Goal: Transaction & Acquisition: Purchase product/service

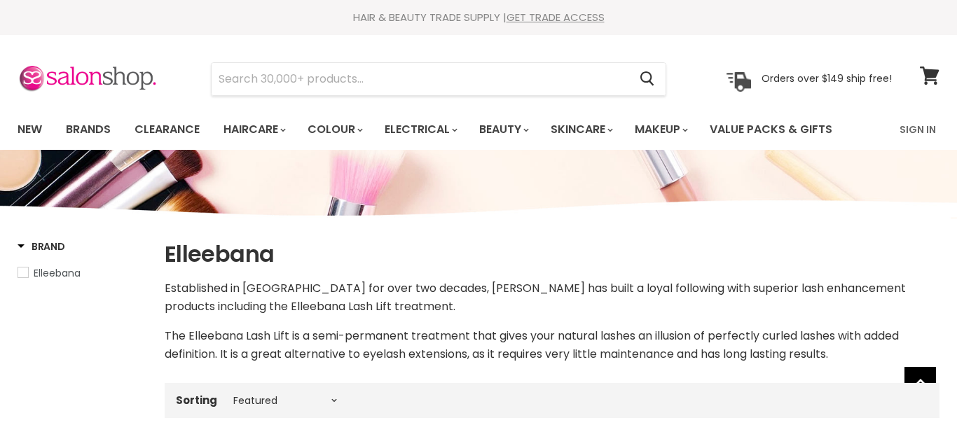
select select "manual"
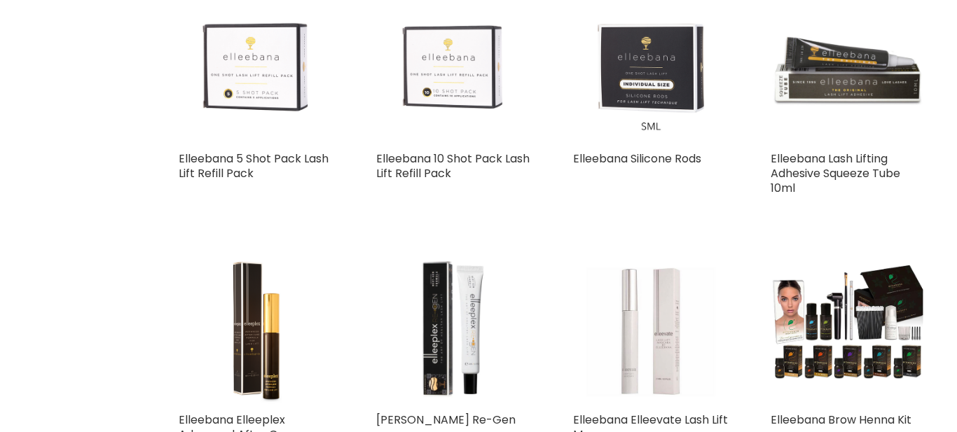
scroll to position [709, 0]
click at [256, 104] on img "Main content" at bounding box center [257, 67] width 156 height 156
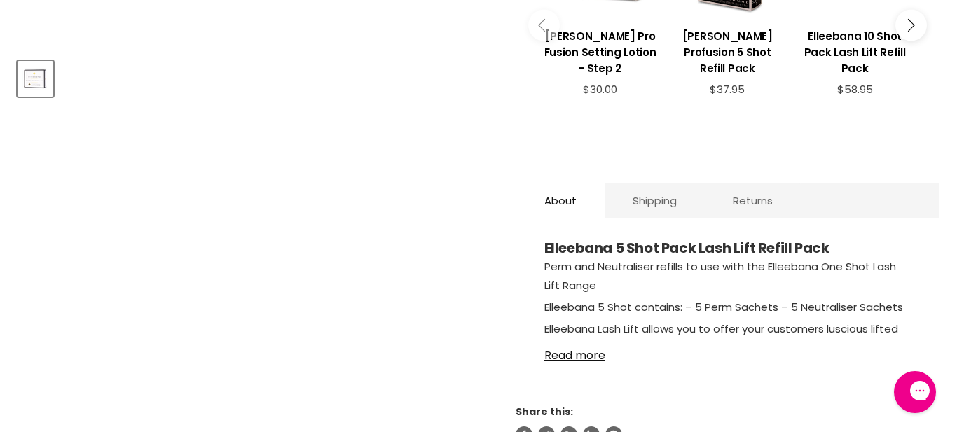
scroll to position [815, 0]
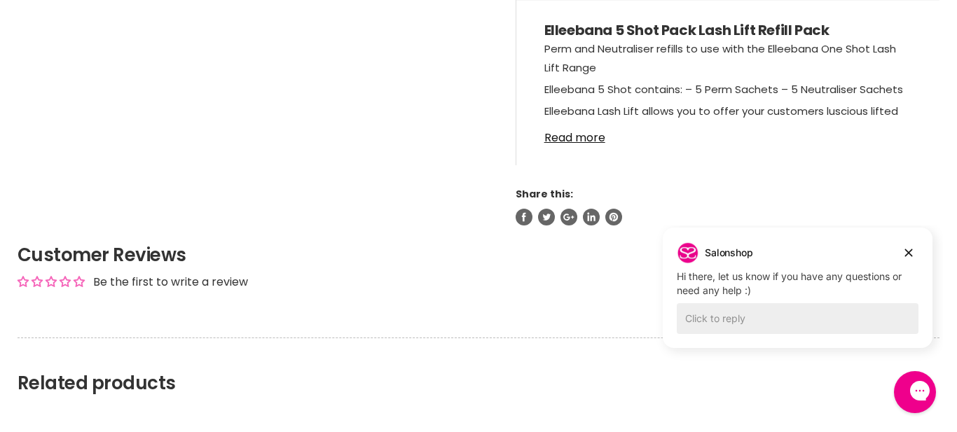
click at [914, 261] on div "Home [GEOGRAPHIC_DATA] Elleebana 5 Shot Pack Lash Lift Refill Pack Click or scr…" at bounding box center [478, 27] width 957 height 1345
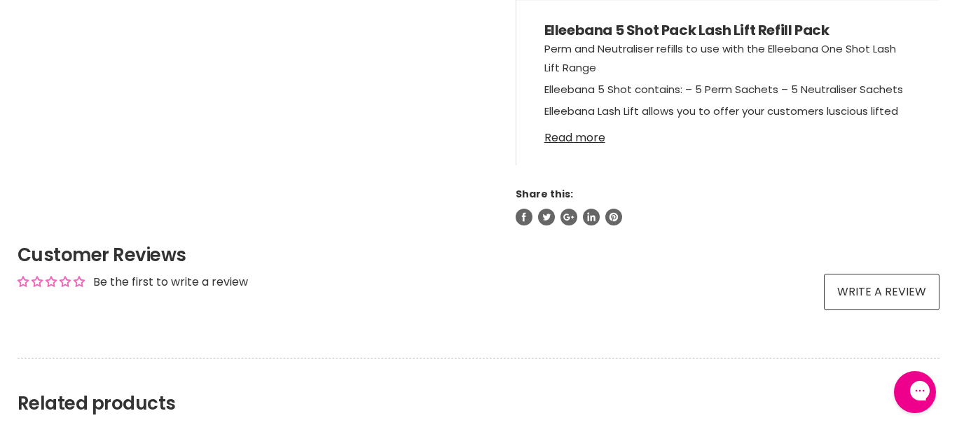
click at [583, 123] on link "Read more" at bounding box center [727, 133] width 367 height 21
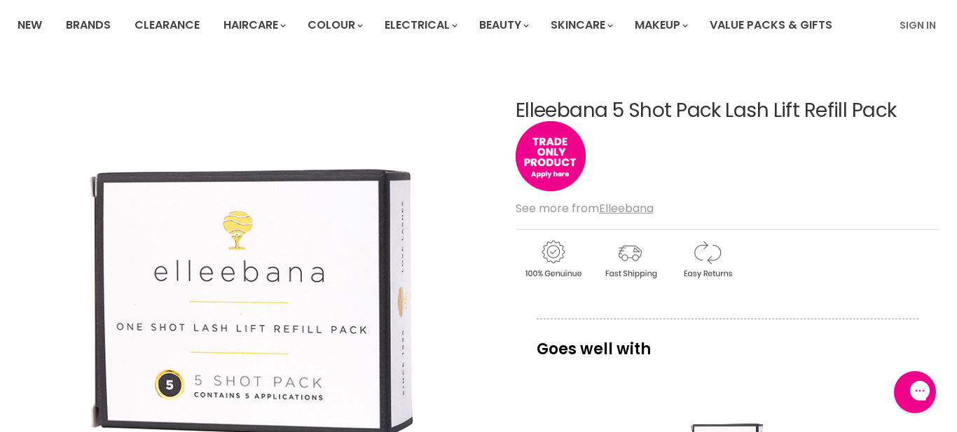
scroll to position [102, 0]
